Goal: Navigation & Orientation: Find specific page/section

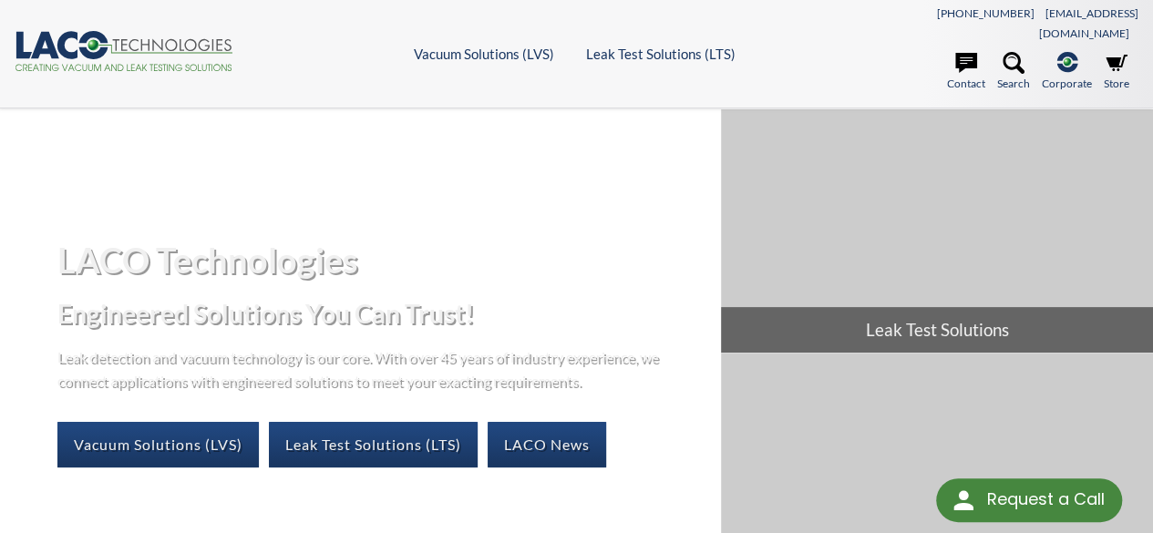
click at [182, 34] on icon ".cls-1{fill:#193661;}.cls-2{fill:#58595b;}.cls-3{fill:url(#radial-gradient);}.c…" at bounding box center [124, 51] width 219 height 40
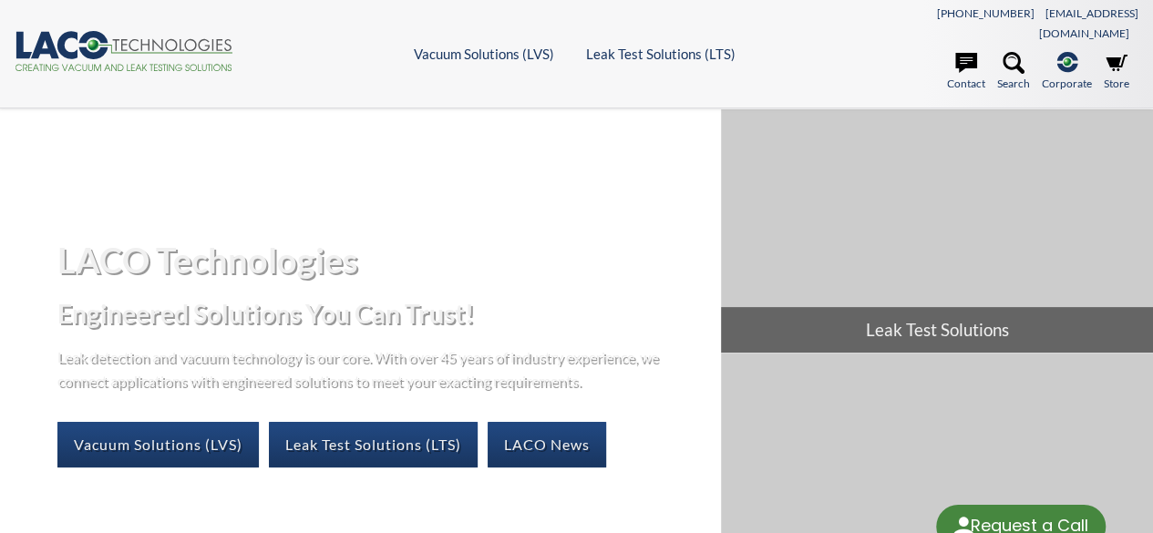
select select "Language Translate Widget"
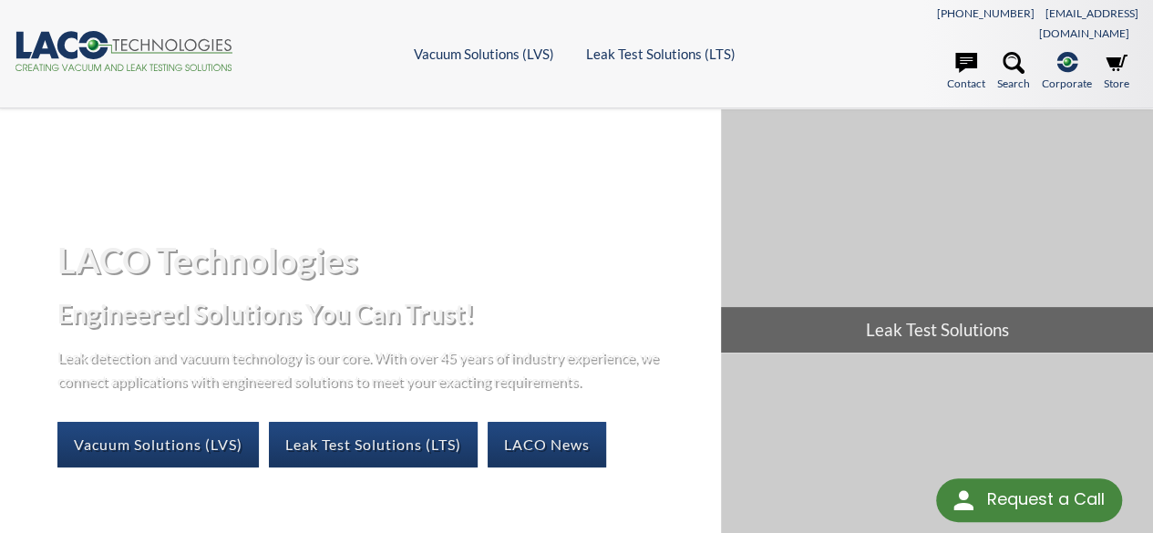
click at [161, 31] on icon ".cls-1{fill:#193661;}.cls-2{fill:#58595b;}.cls-3{fill:url(#radial-gradient);}.c…" at bounding box center [124, 51] width 219 height 40
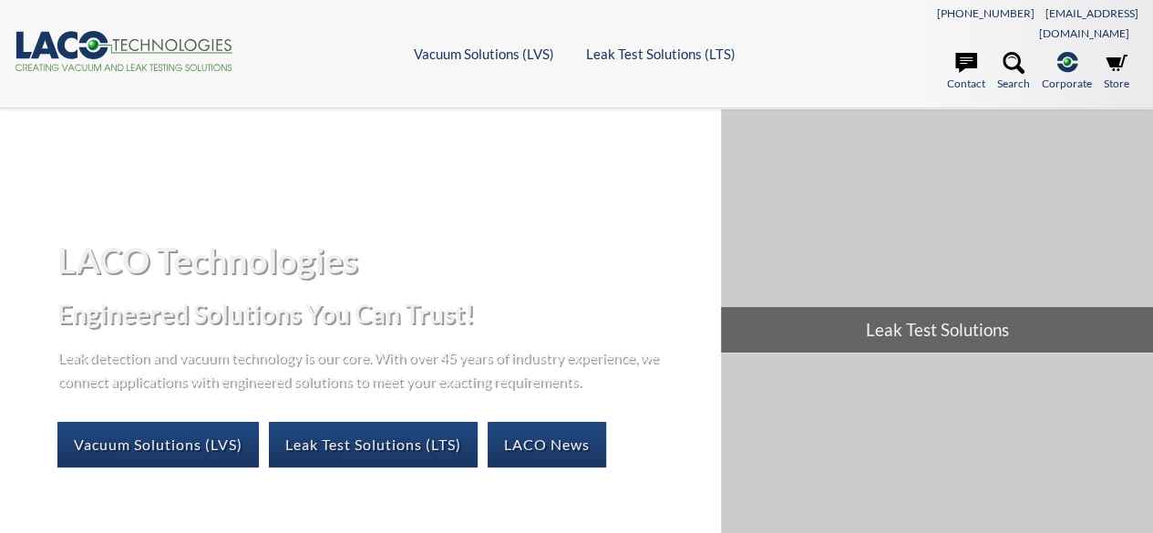
select select "Language Translate Widget"
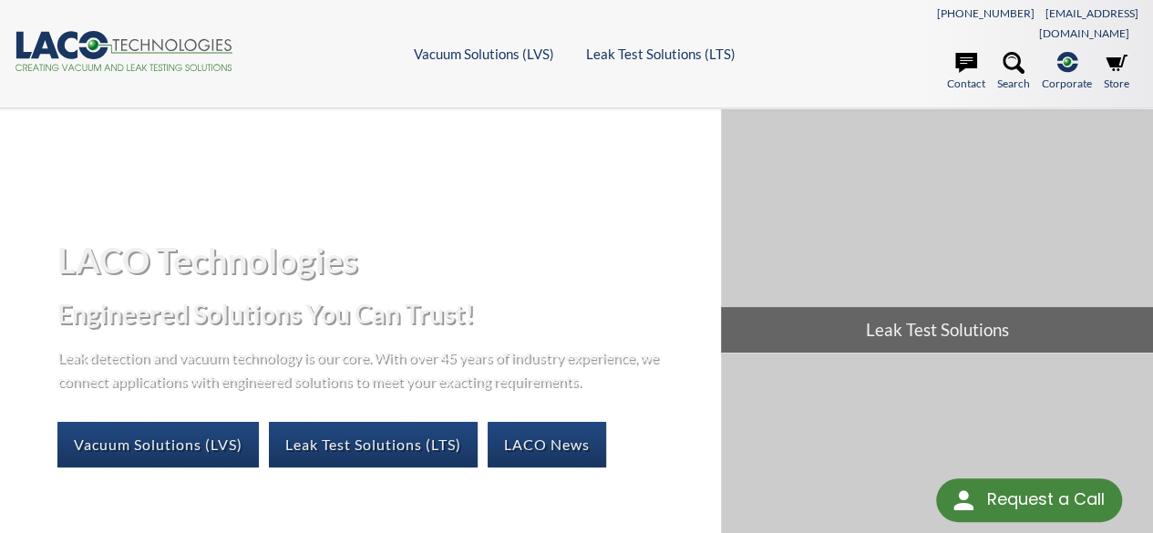
click at [184, 31] on icon ".cls-1{fill:#193661;}.cls-2{fill:#58595b;}.cls-3{fill:url(#radial-gradient);}.c…" at bounding box center [124, 51] width 219 height 40
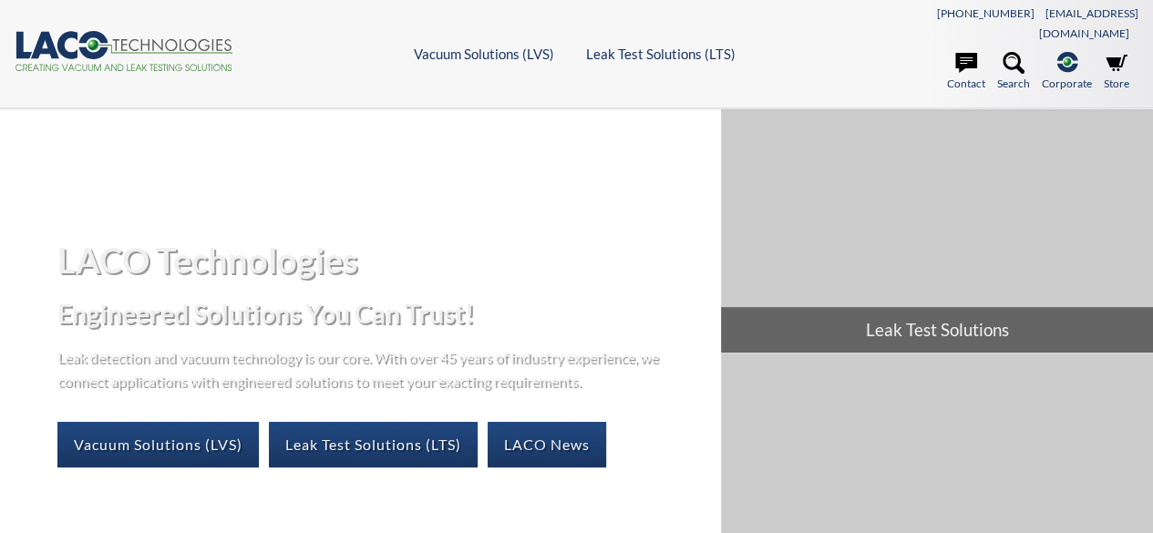
select select "Language Translate Widget"
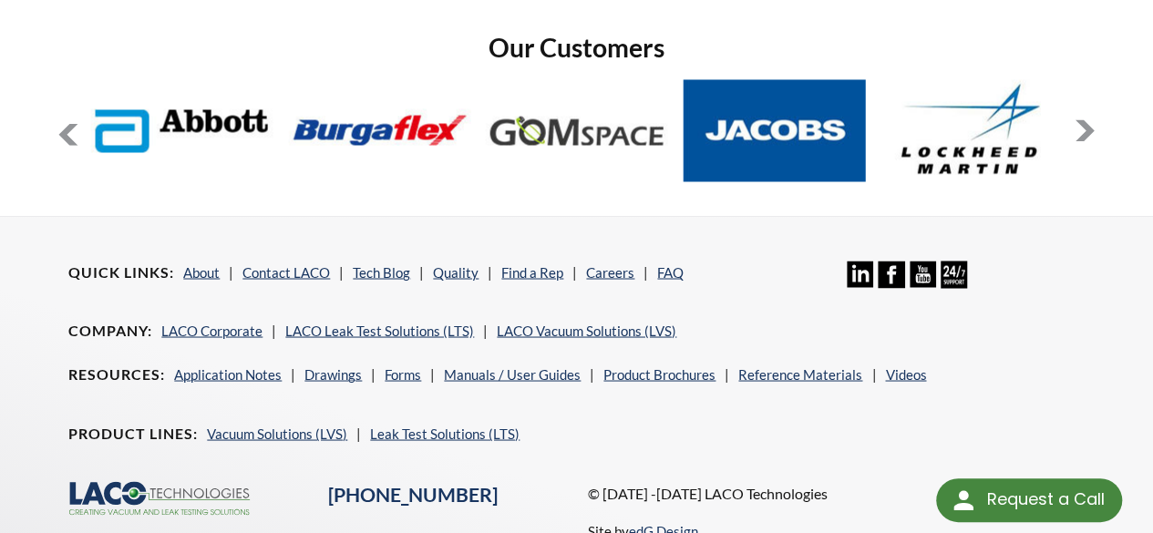
scroll to position [1572, 0]
